Goal: Task Accomplishment & Management: Use online tool/utility

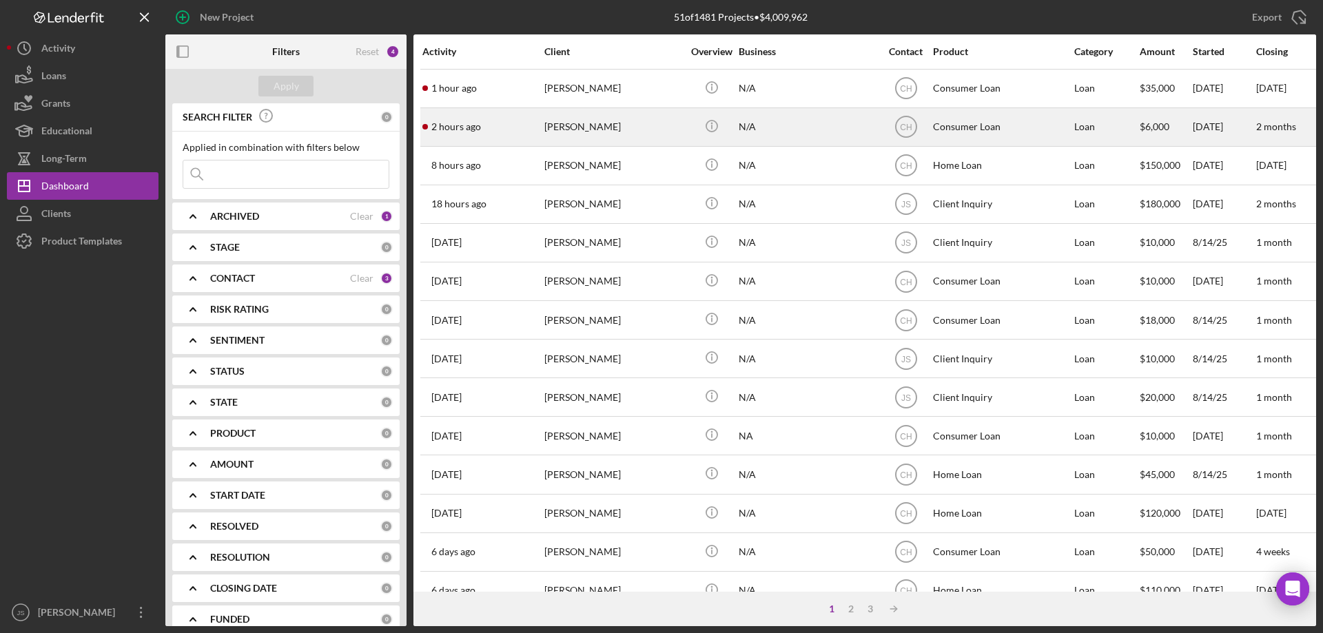
click at [657, 128] on div "[PERSON_NAME]" at bounding box center [613, 127] width 138 height 37
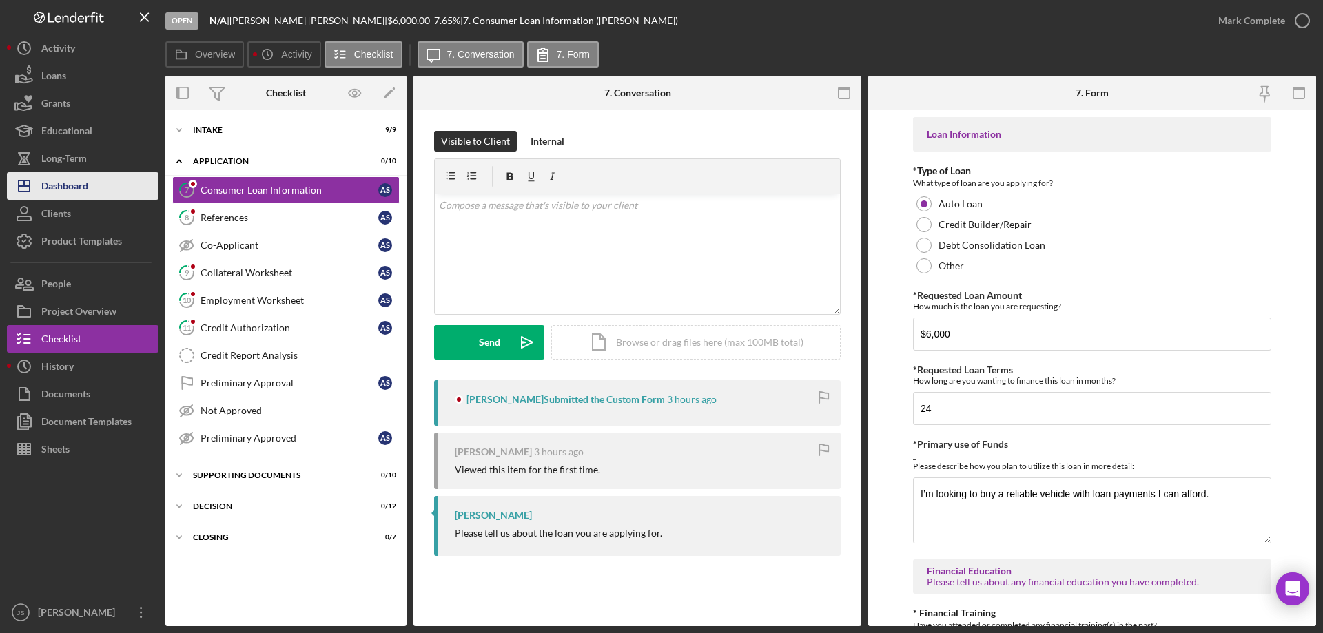
click at [83, 186] on div "Dashboard" at bounding box center [64, 187] width 47 height 31
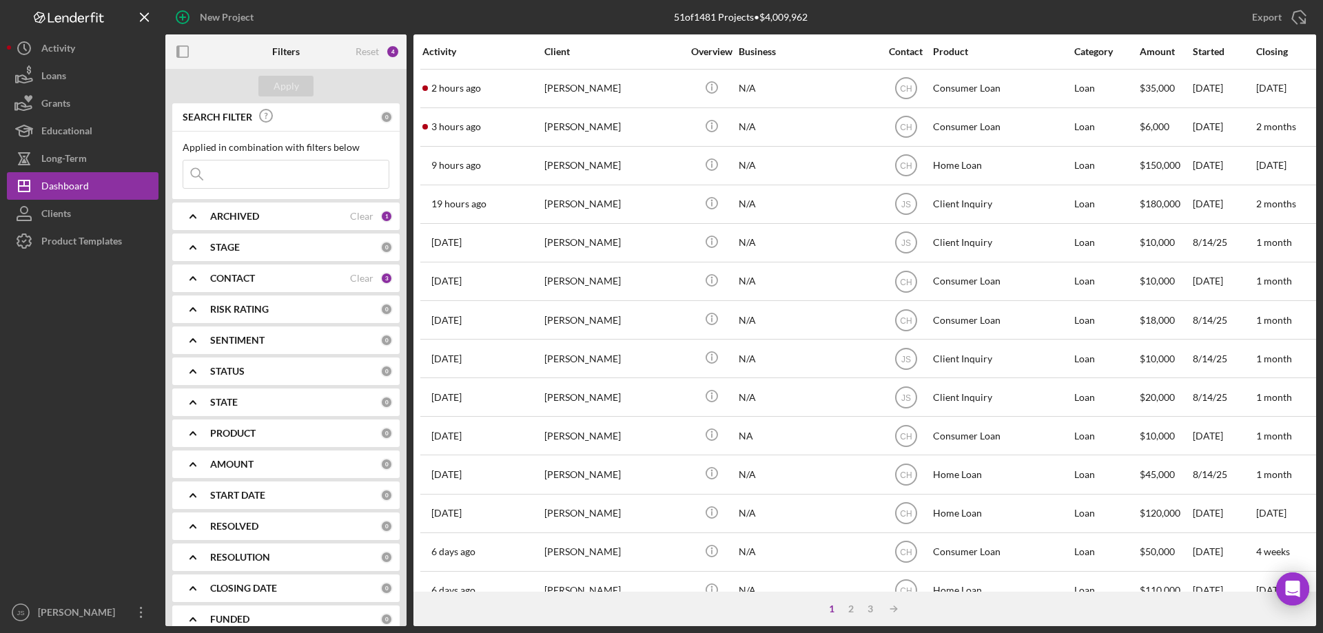
click at [229, 174] on input at bounding box center [285, 175] width 205 height 28
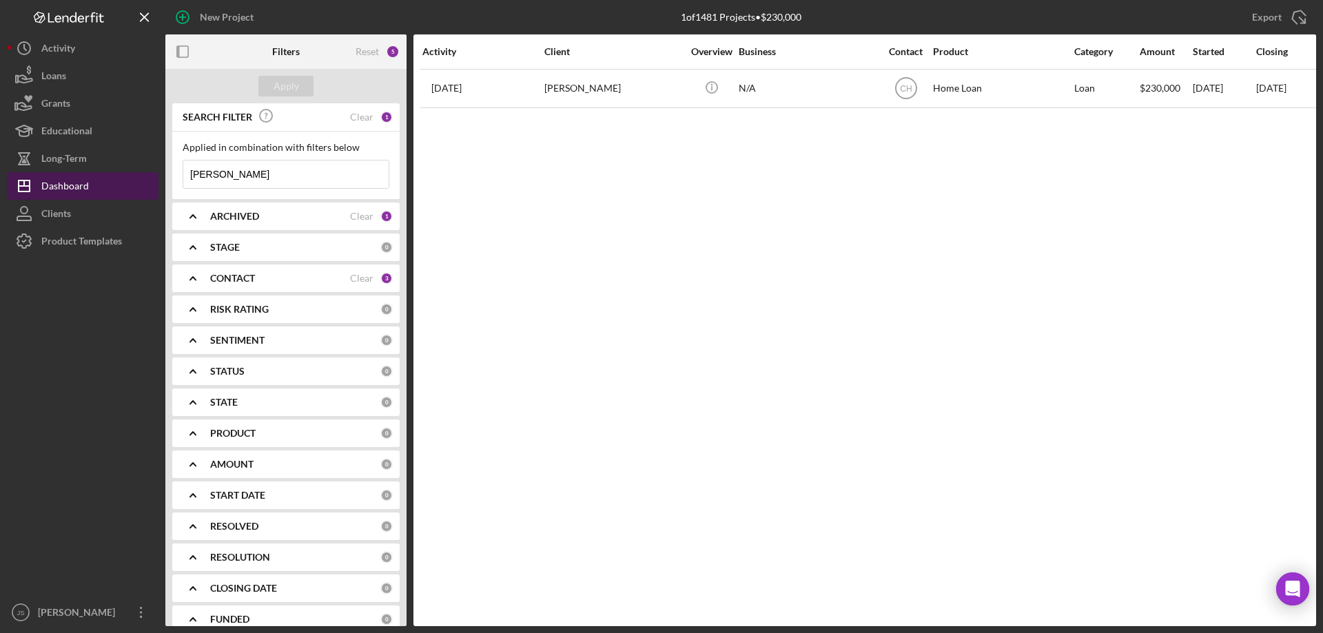
drag, startPoint x: 181, startPoint y: 175, endPoint x: 130, endPoint y: 176, distance: 51.0
click at [130, 176] on div "New Project 1 of 1481 Projects • $230,000 Export Icon/Export Filters Reset 5 Ap…" at bounding box center [661, 313] width 1309 height 626
type input "[PERSON_NAME]"
click at [294, 87] on div "Apply" at bounding box center [286, 86] width 25 height 21
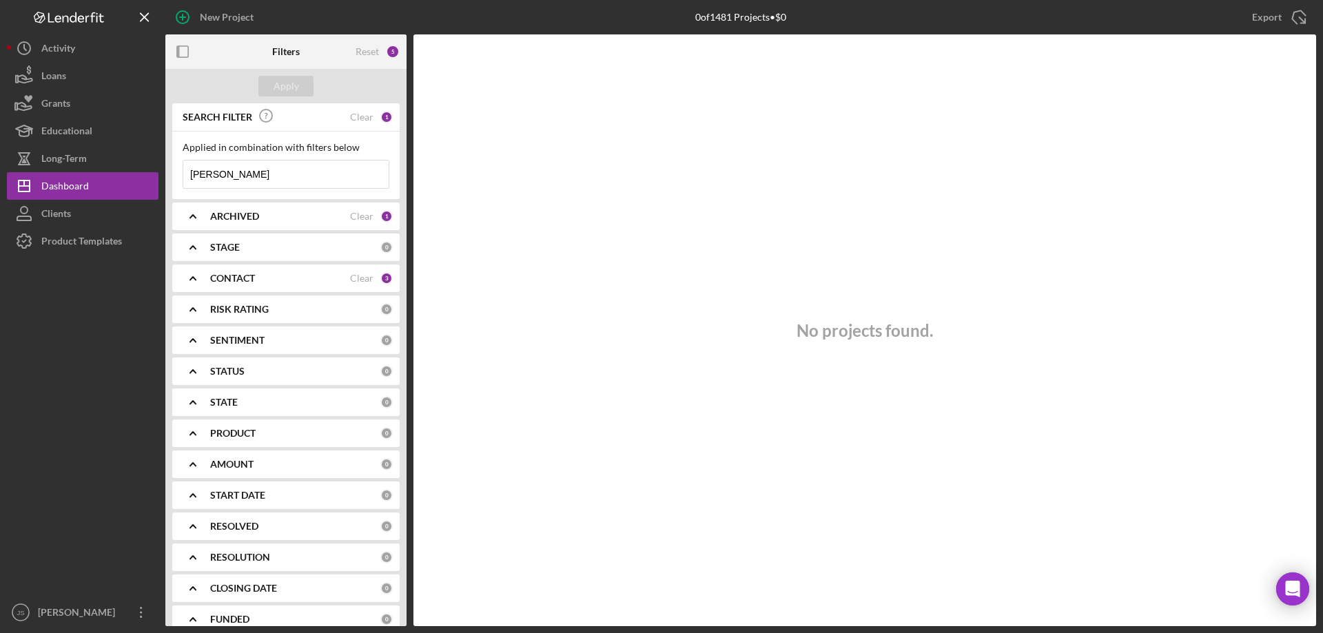
click at [192, 246] on polyline at bounding box center [193, 247] width 6 height 3
click at [191, 247] on polyline at bounding box center [193, 247] width 6 height 3
click at [189, 278] on icon "Icon/Expander" at bounding box center [193, 278] width 34 height 34
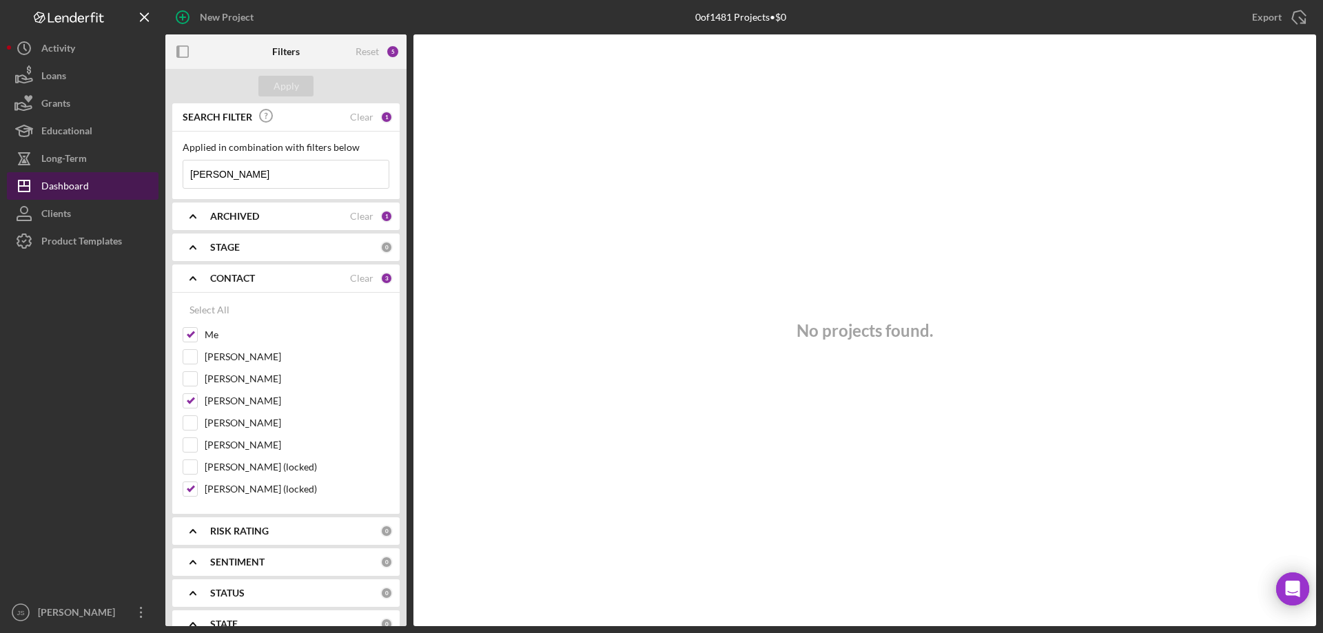
drag, startPoint x: 225, startPoint y: 173, endPoint x: 124, endPoint y: 175, distance: 100.6
click at [116, 176] on div "New Project 0 of 1481 Projects • $0 Export Icon/Export Filters Reset 5 Apply SE…" at bounding box center [661, 313] width 1309 height 626
click at [288, 83] on div "Apply" at bounding box center [286, 86] width 25 height 21
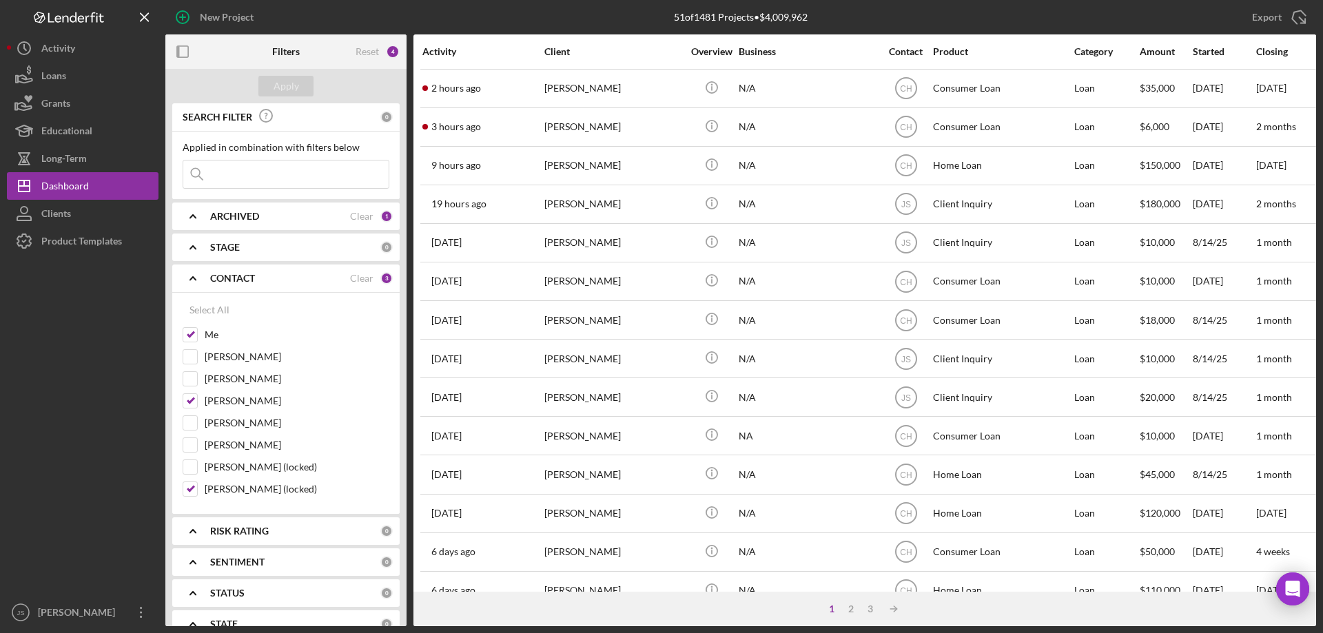
click at [192, 278] on polyline at bounding box center [193, 278] width 6 height 3
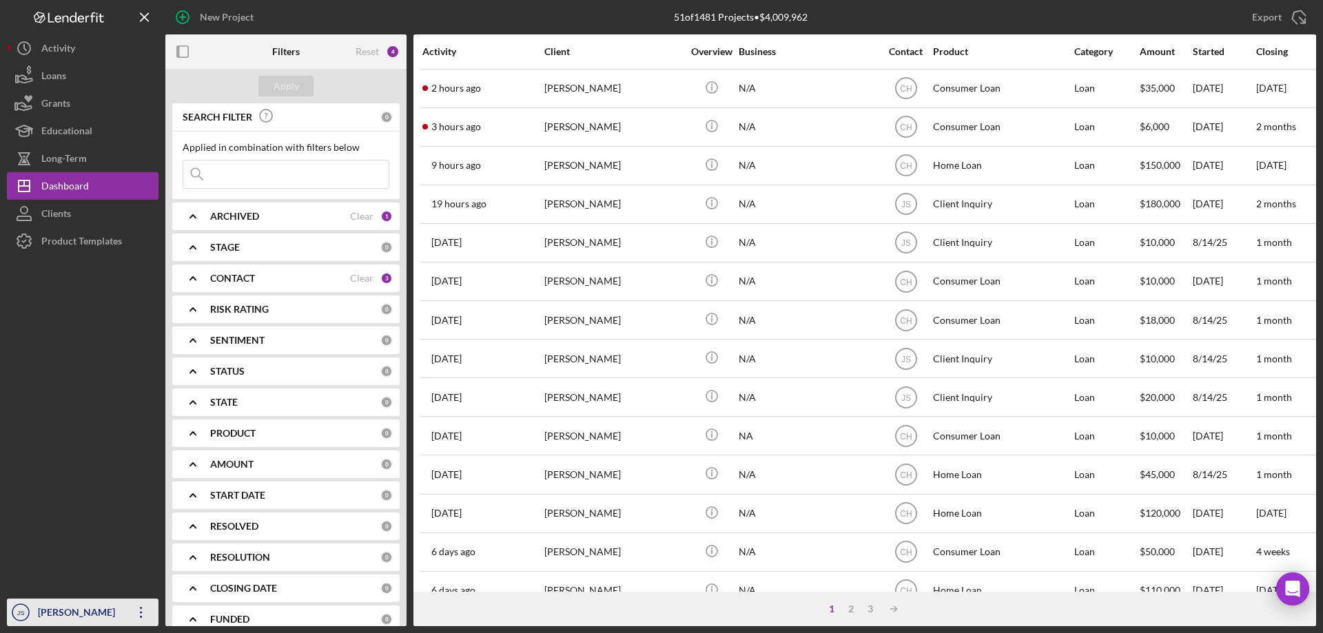
click at [52, 613] on div "[PERSON_NAME]" at bounding box center [79, 614] width 90 height 31
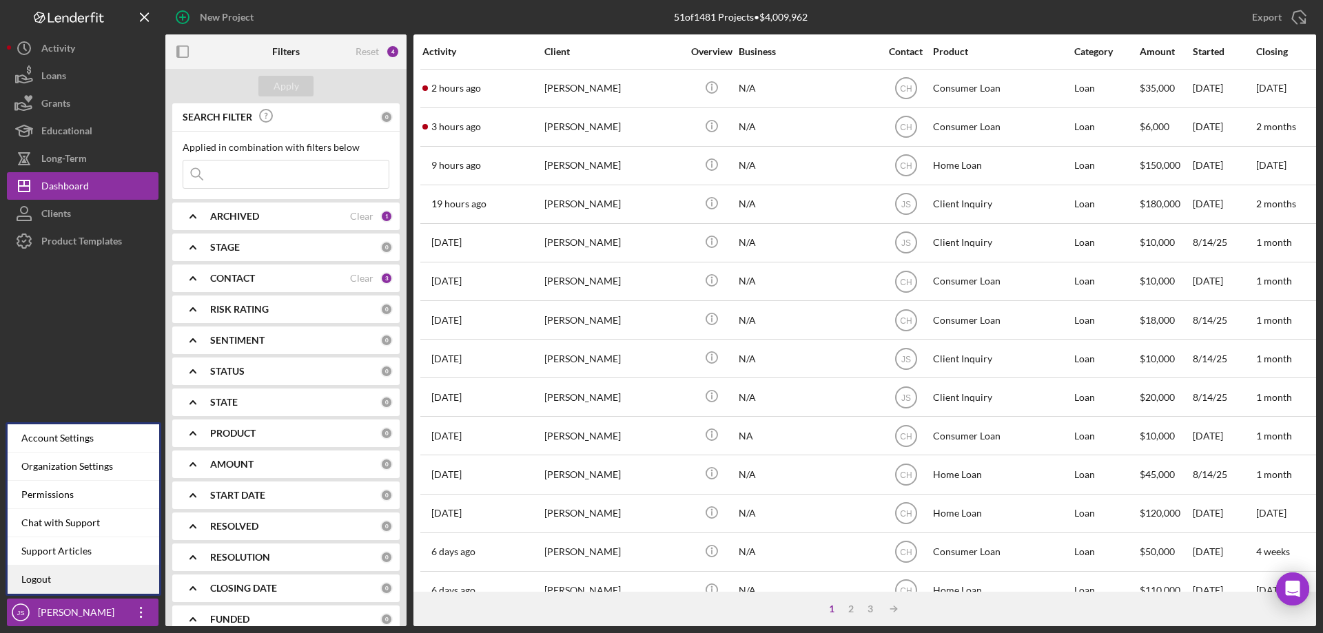
click at [45, 575] on link "Logout" at bounding box center [84, 580] width 152 height 28
